Goal: Use online tool/utility: Use online tool/utility

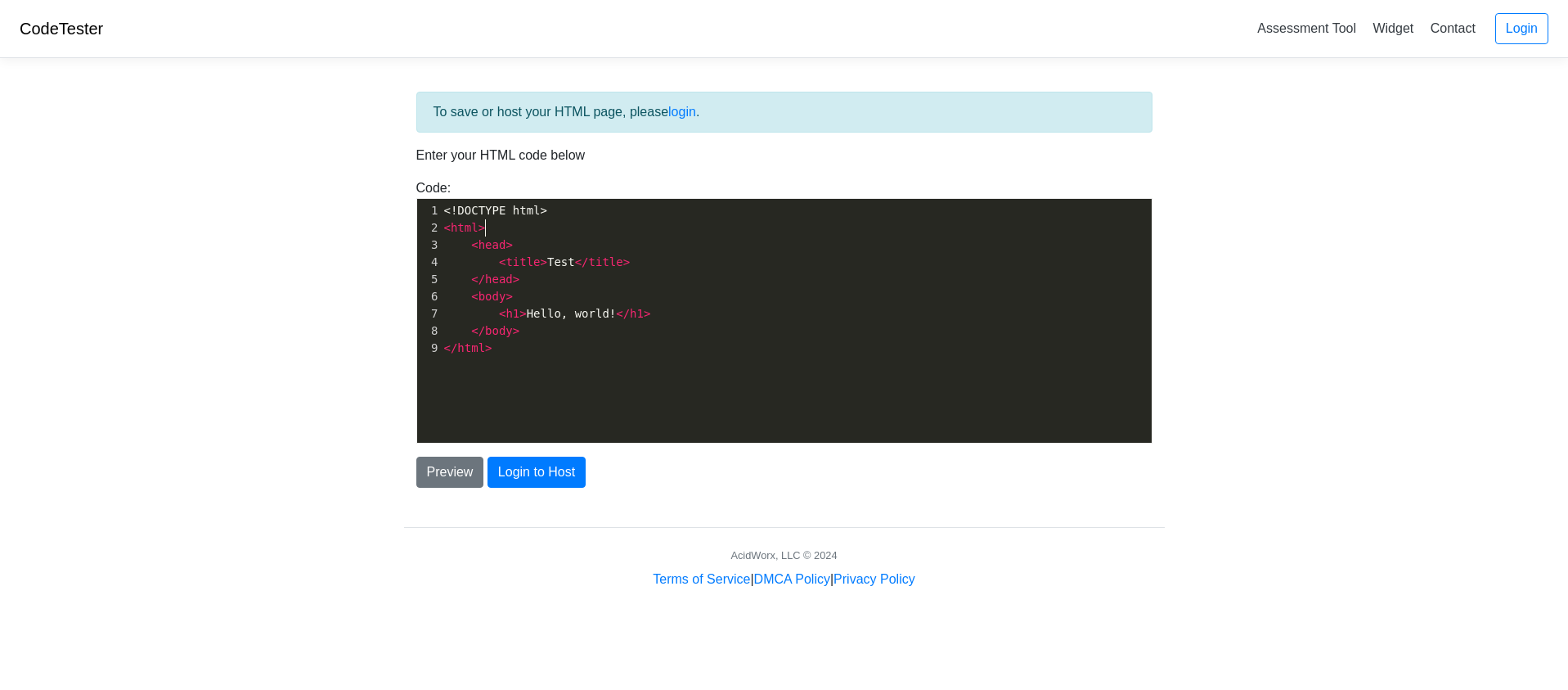
click at [517, 234] on pre "< html >" at bounding box center [802, 227] width 723 height 17
type textarea "<!DOCTYPE html> <html> <head> <title>Test</title> </head> <body> <h1>Hello, wor…"
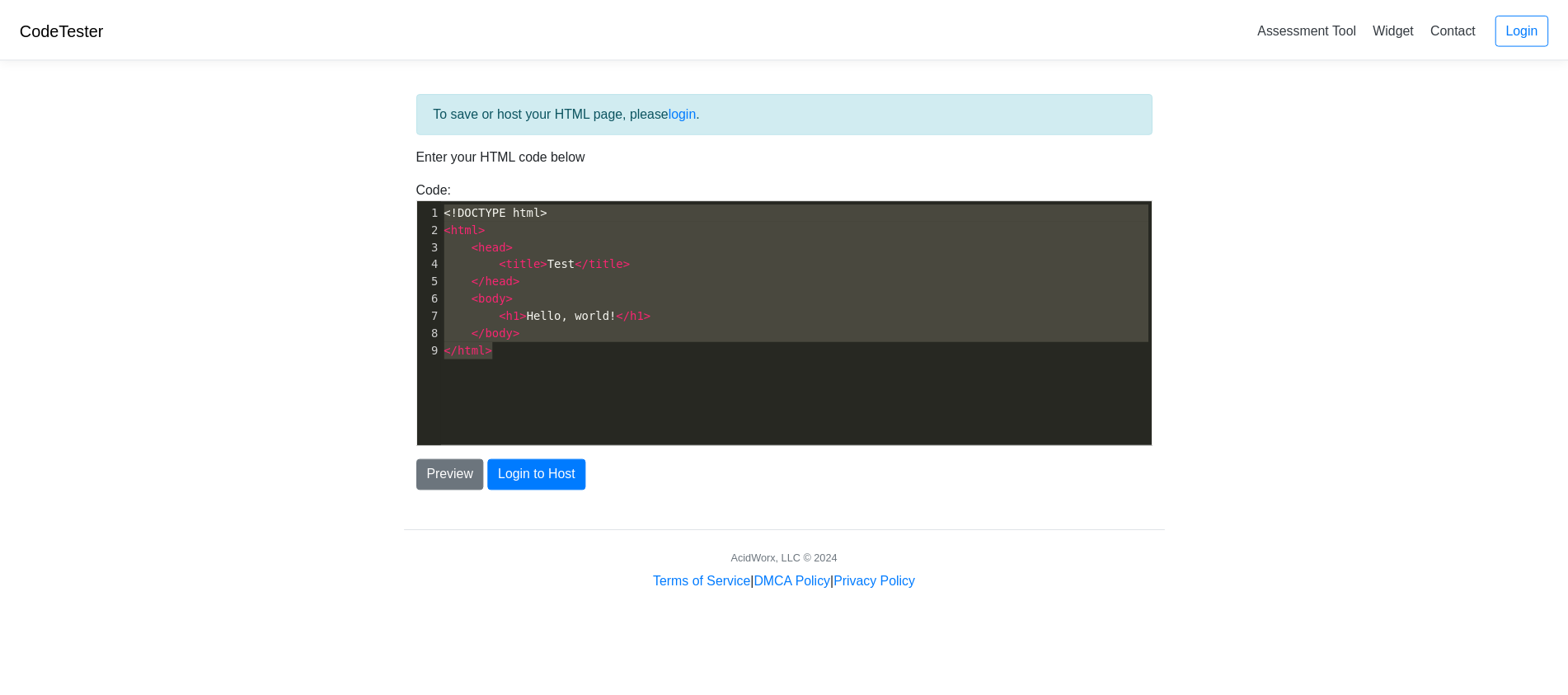
scroll to position [6411, 0]
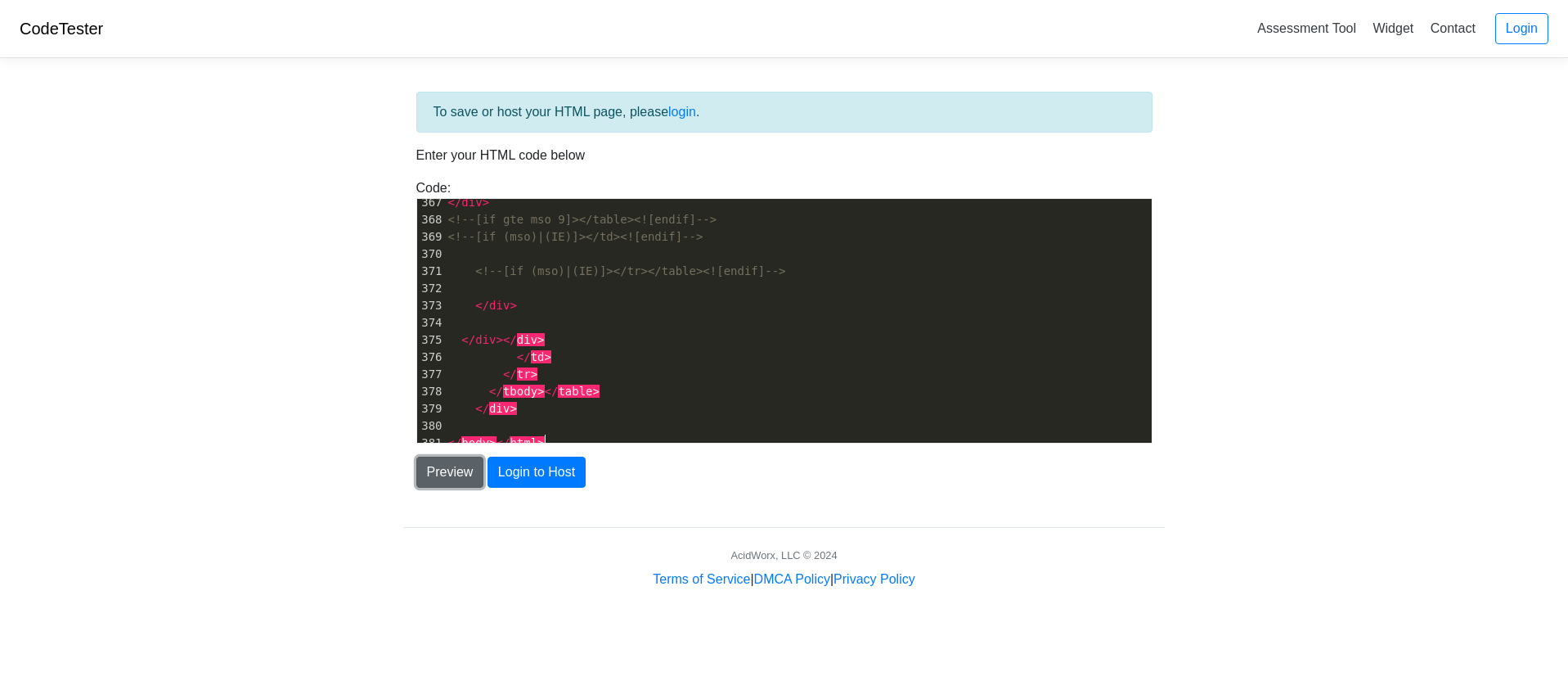
click at [443, 475] on button "Preview" at bounding box center [450, 471] width 68 height 31
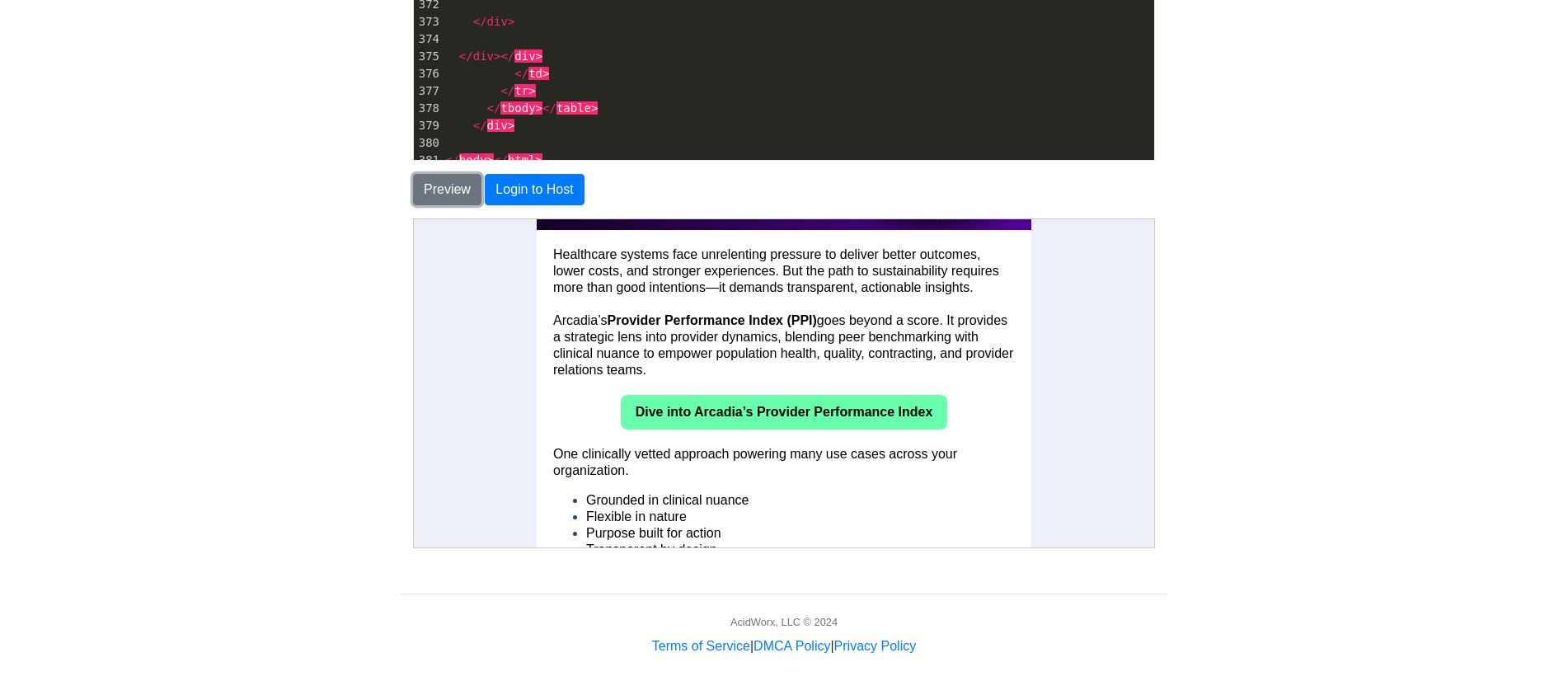
scroll to position [440, 0]
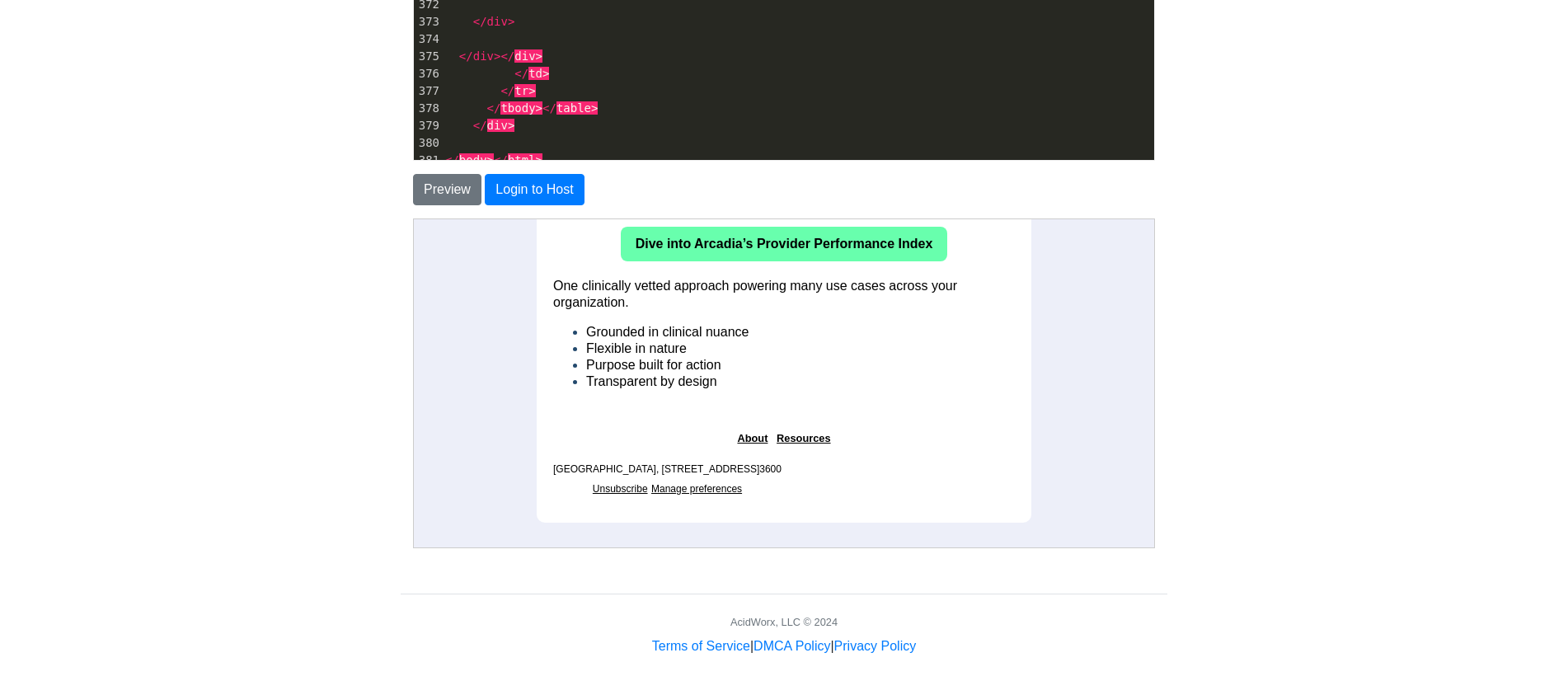
click at [671, 483] on link "Manage preferences" at bounding box center [695, 488] width 91 height 12
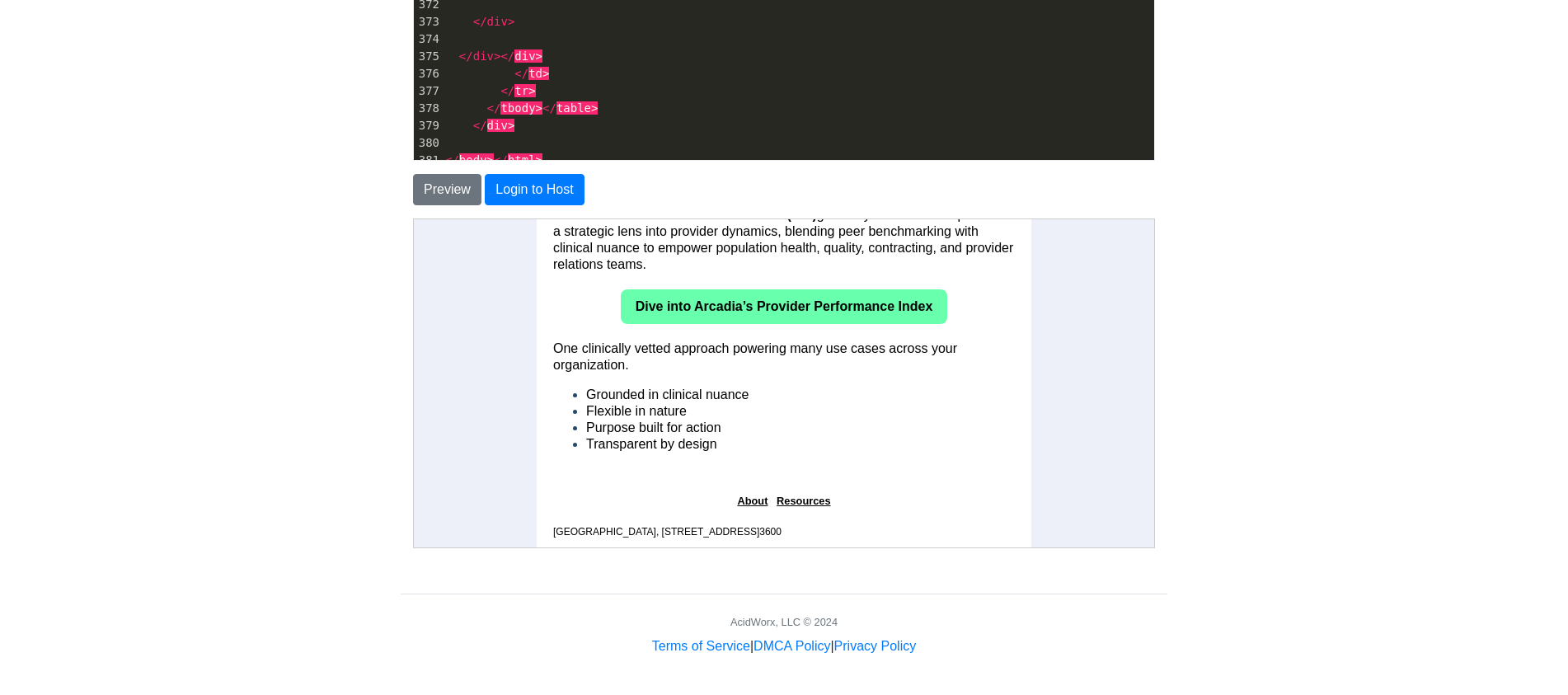
scroll to position [0, 0]
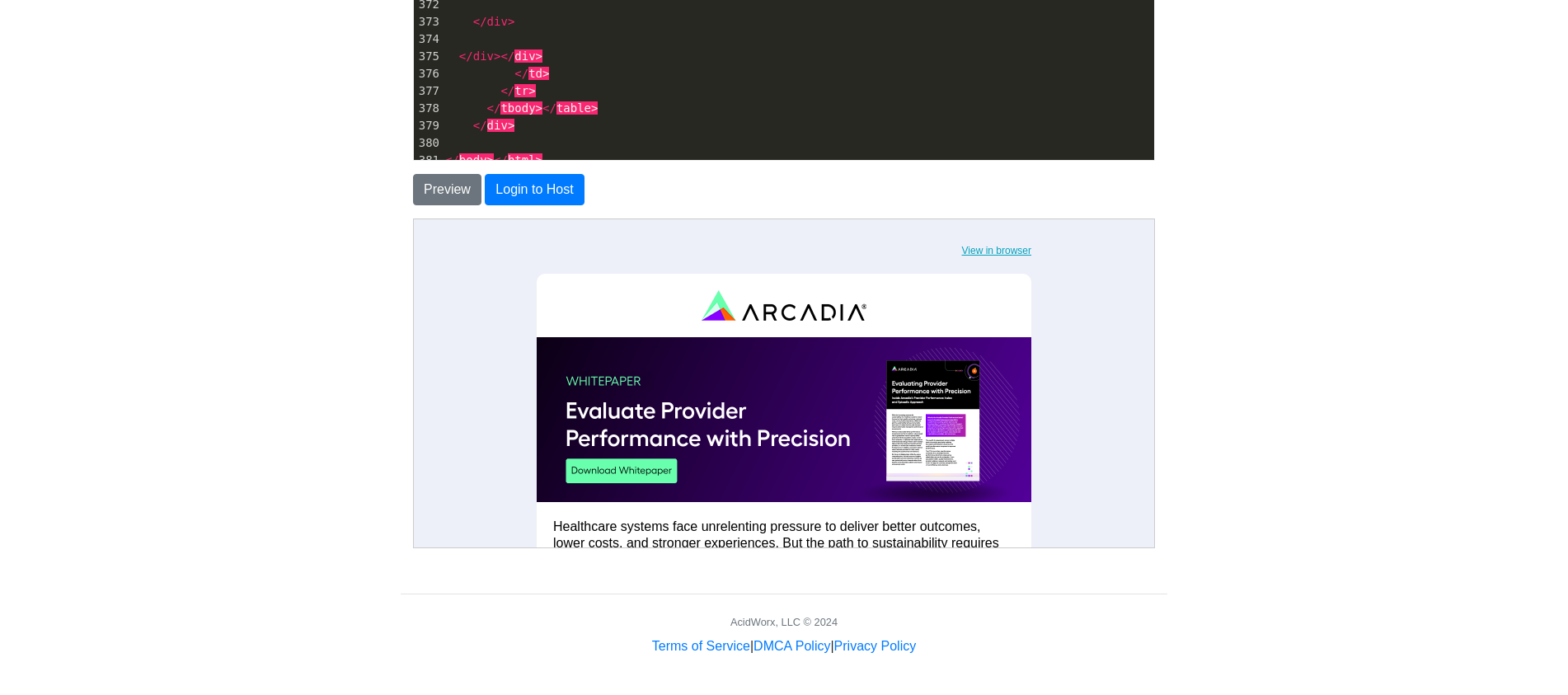
click at [652, 156] on pre "</ body > </ html >" at bounding box center [798, 159] width 712 height 17
click at [640, 104] on pre "</ tbody > </ table >" at bounding box center [798, 107] width 712 height 17
type textarea "<!DOCTYPE html PUBLIC "-//W3C//DTD XHTML 1.0 Transitional //EN" "[URL][DOMAIN_N…"
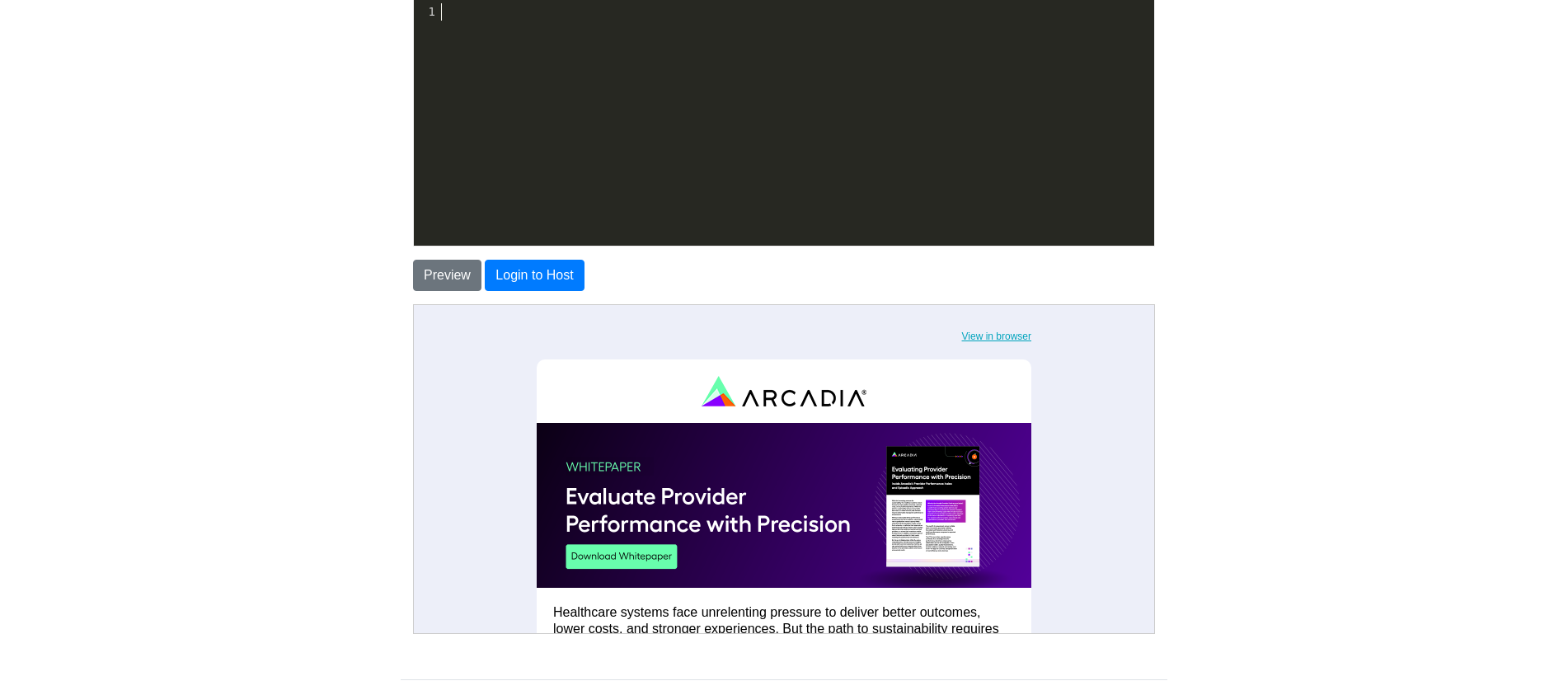
scroll to position [6411, 0]
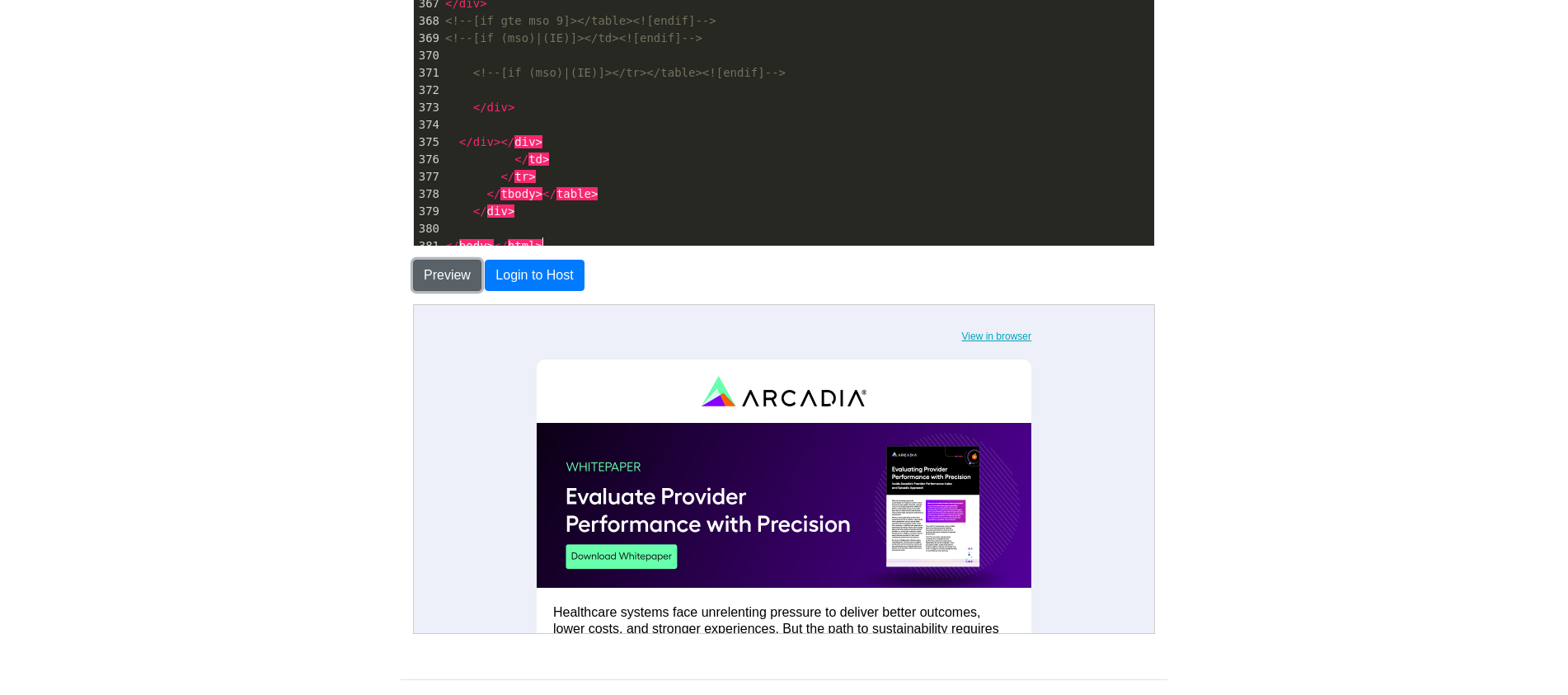
click at [452, 284] on button "Preview" at bounding box center [447, 274] width 69 height 31
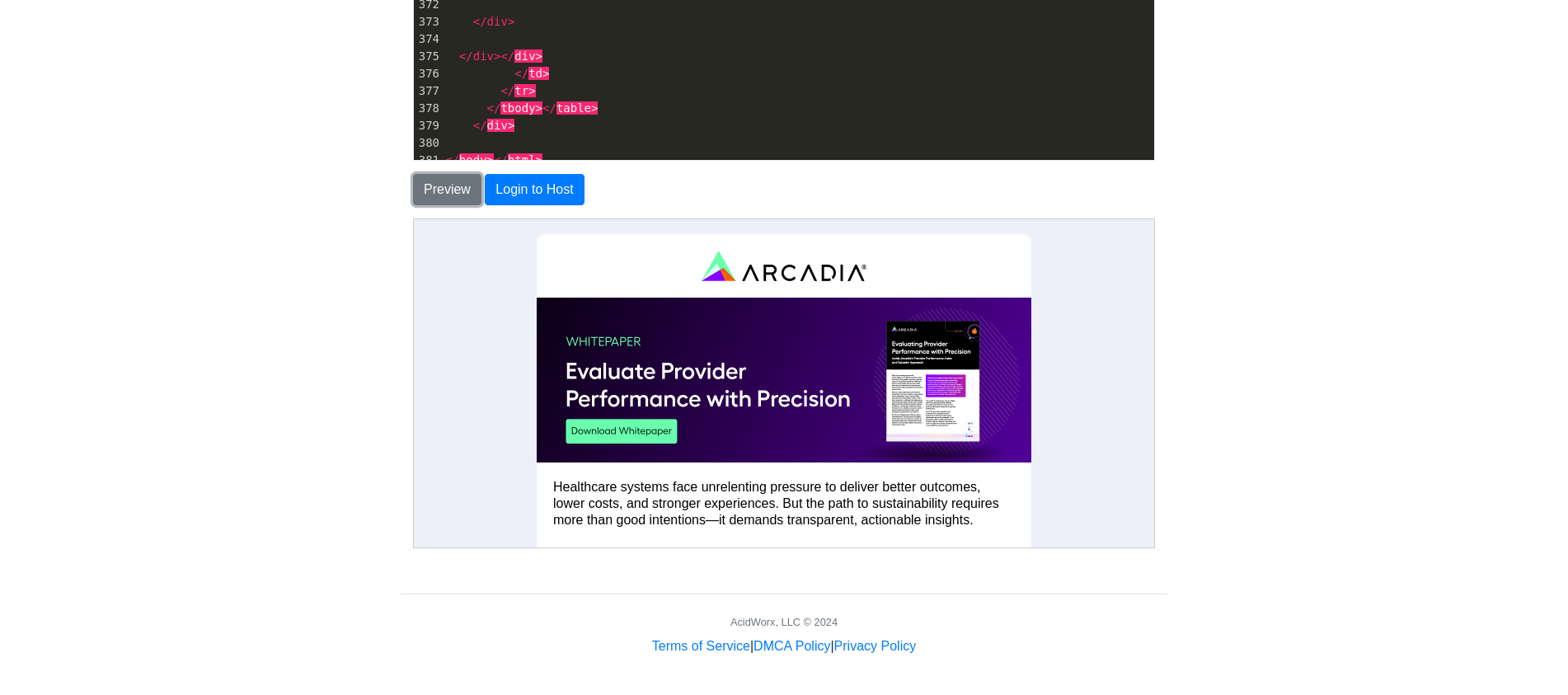
scroll to position [440, 0]
